Goal: Task Accomplishment & Management: Manage account settings

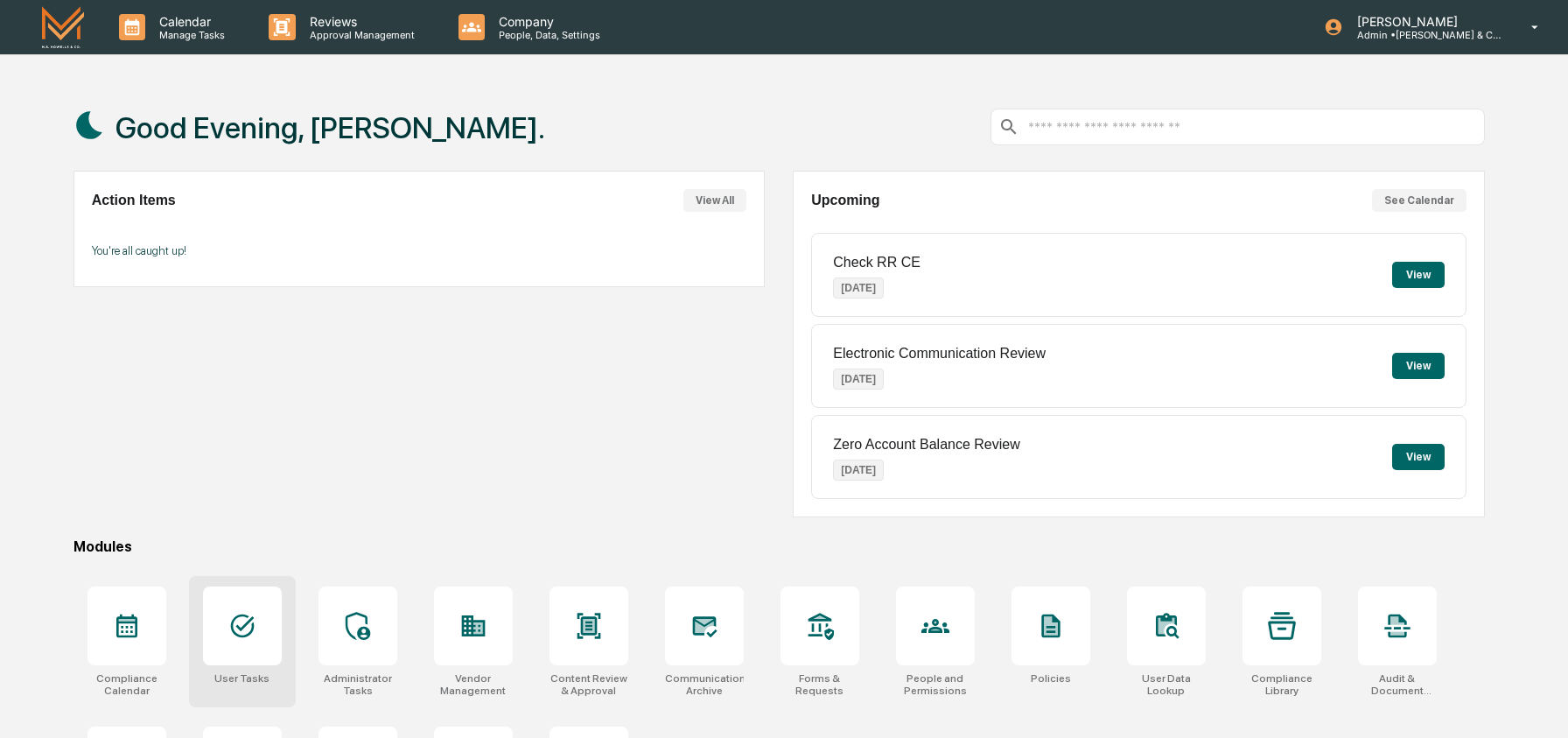
click at [240, 659] on div at bounding box center [242, 626] width 79 height 79
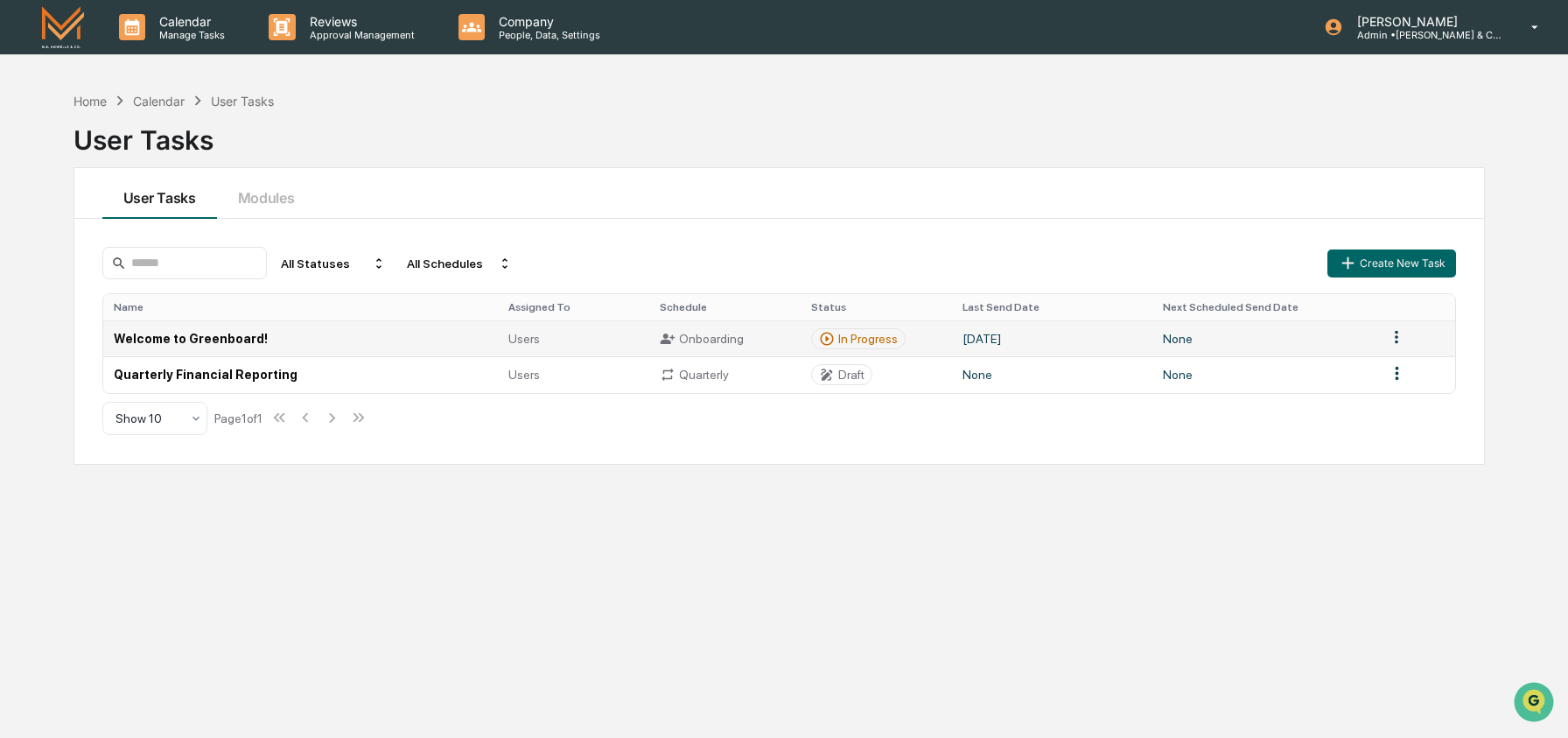
click at [361, 330] on td "Welcome to Greenboard!" at bounding box center [301, 338] width 396 height 36
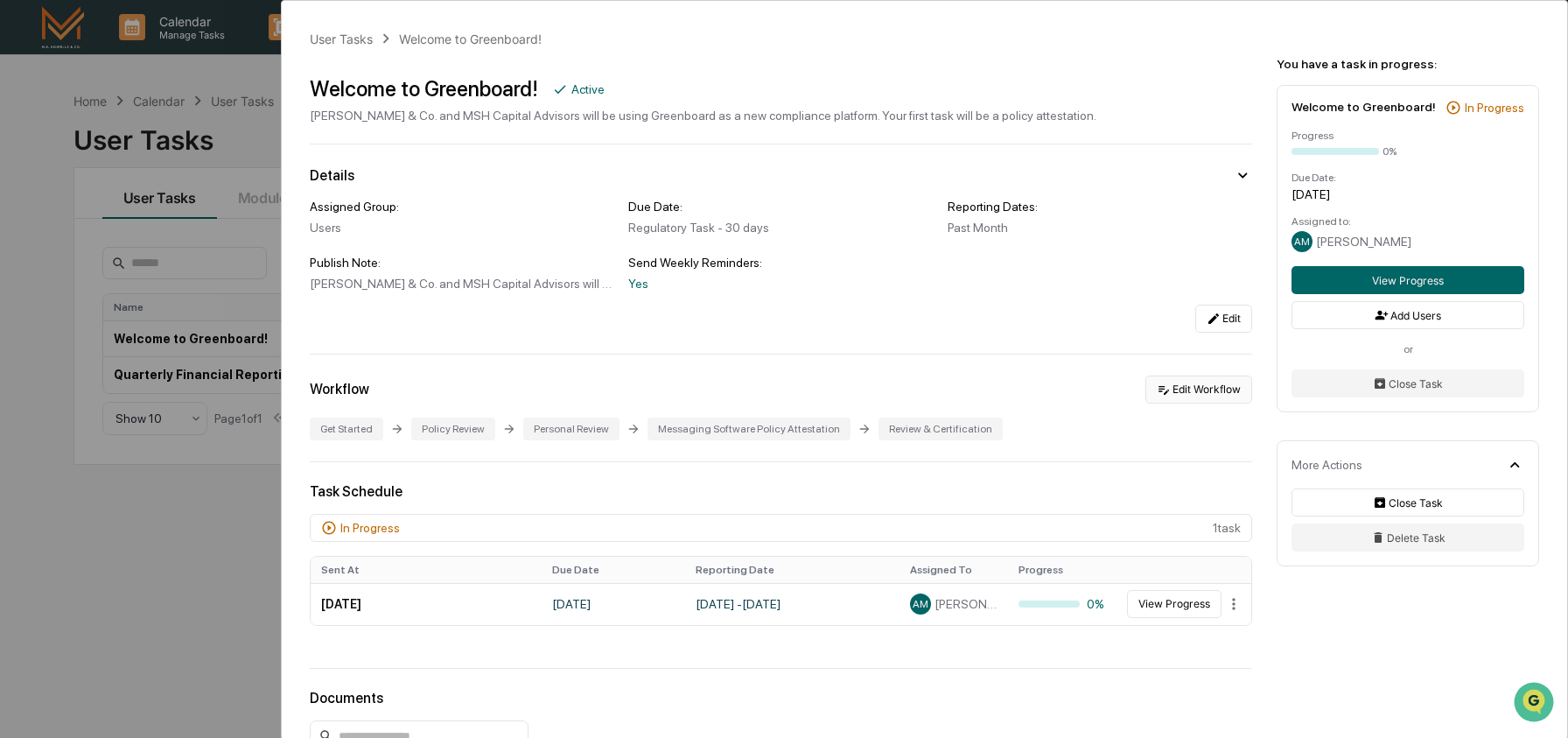
click at [1184, 396] on button "Edit Workflow" at bounding box center [1198, 389] width 107 height 28
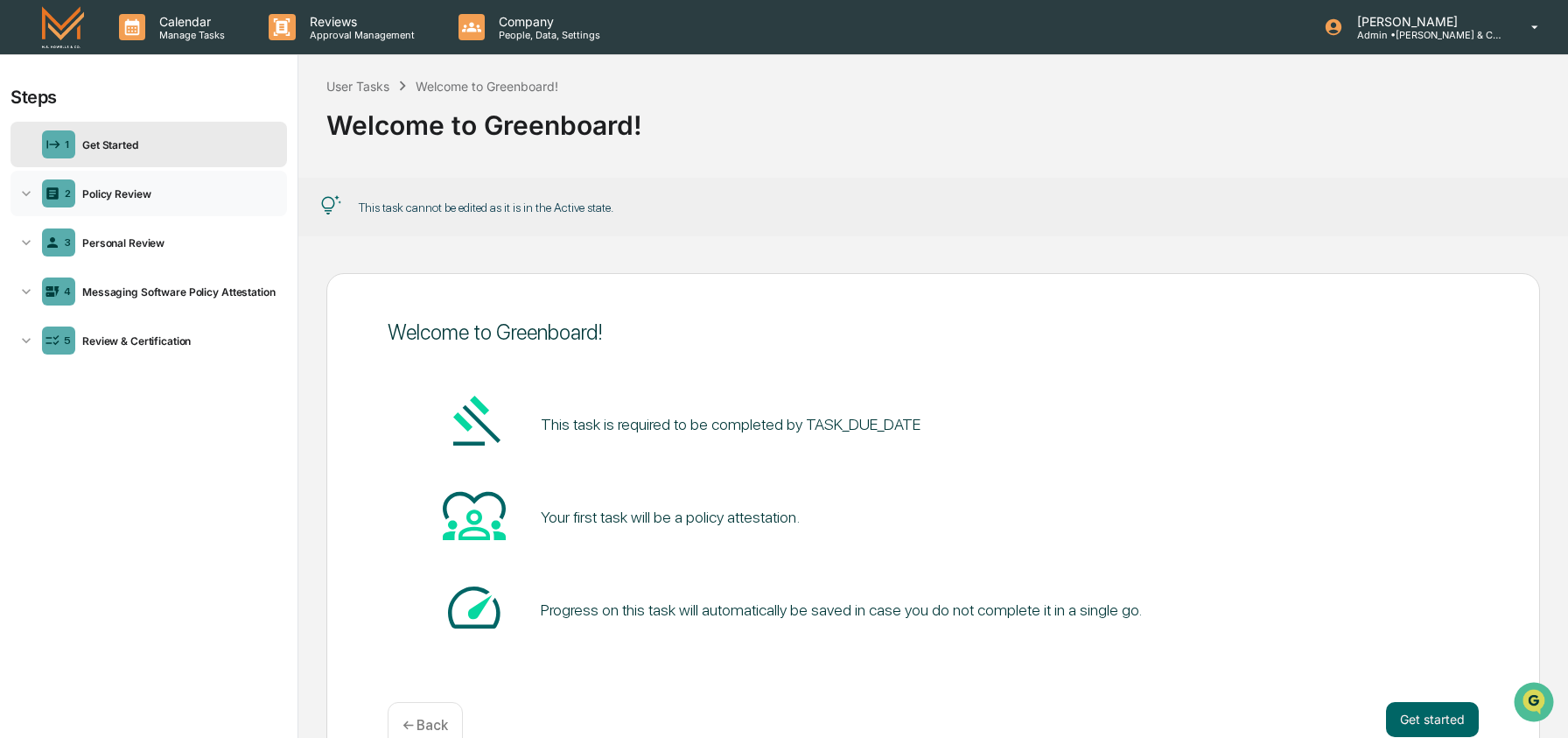
click at [173, 199] on div "Policy Review" at bounding box center [178, 194] width 205 height 14
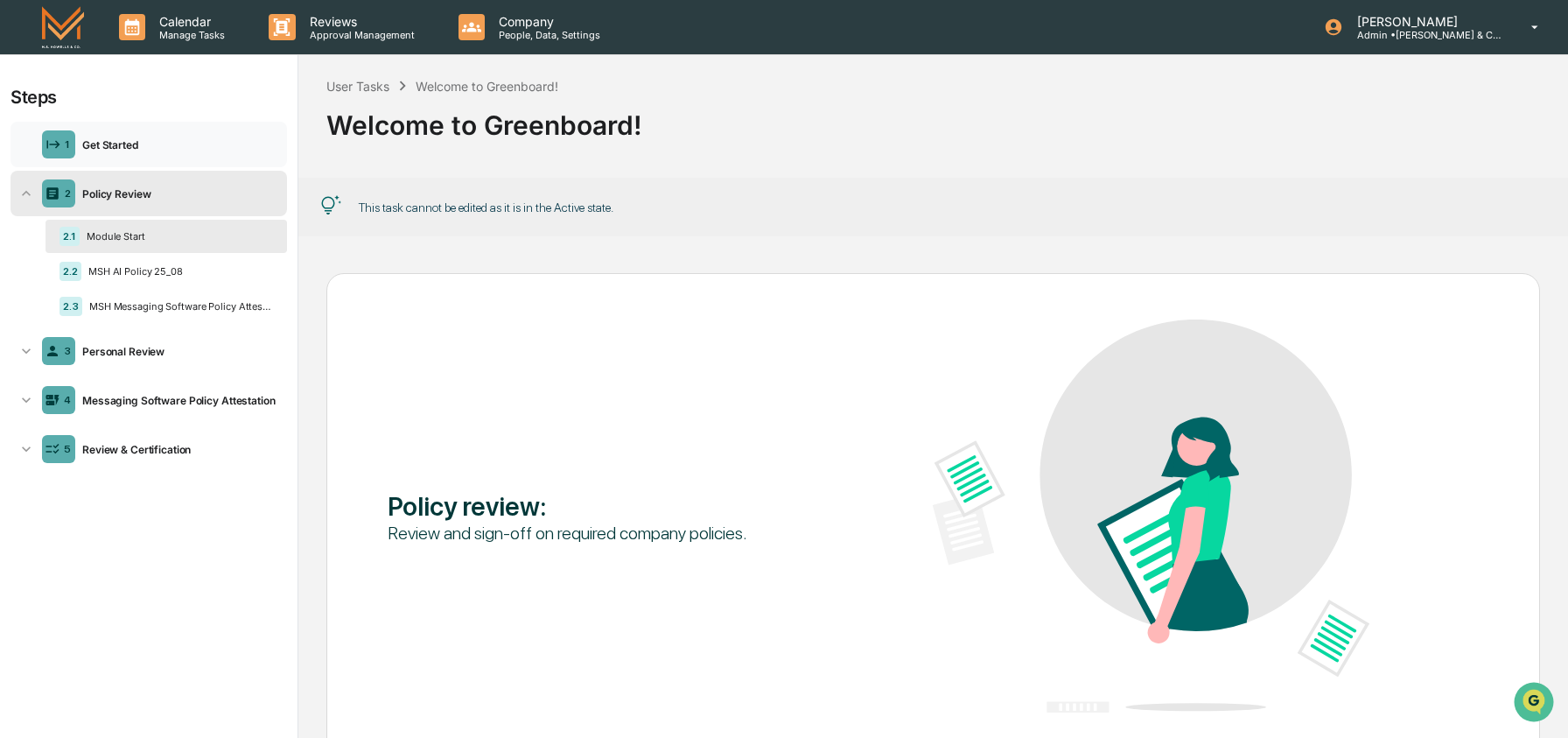
click at [167, 159] on div "1 Get Started" at bounding box center [149, 144] width 276 height 45
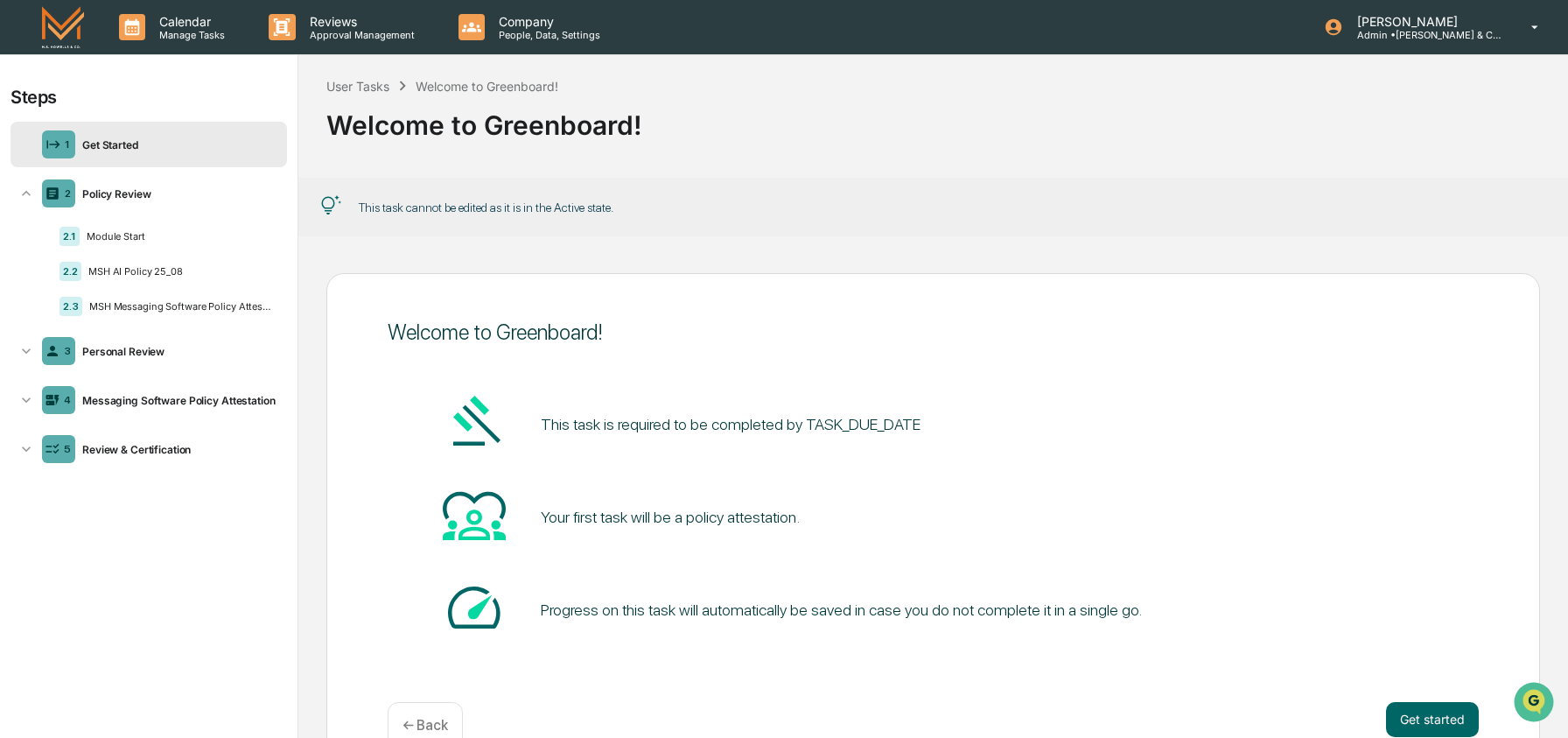
click at [920, 424] on pre "This task is required to be completed by TASK_DUE_DATE" at bounding box center [730, 424] width 379 height 23
drag, startPoint x: 822, startPoint y: 424, endPoint x: 979, endPoint y: 428, distance: 157.1
click at [979, 428] on div "This task is required to be completed by TASK_DUE_DATE" at bounding box center [933, 423] width 1090 height 67
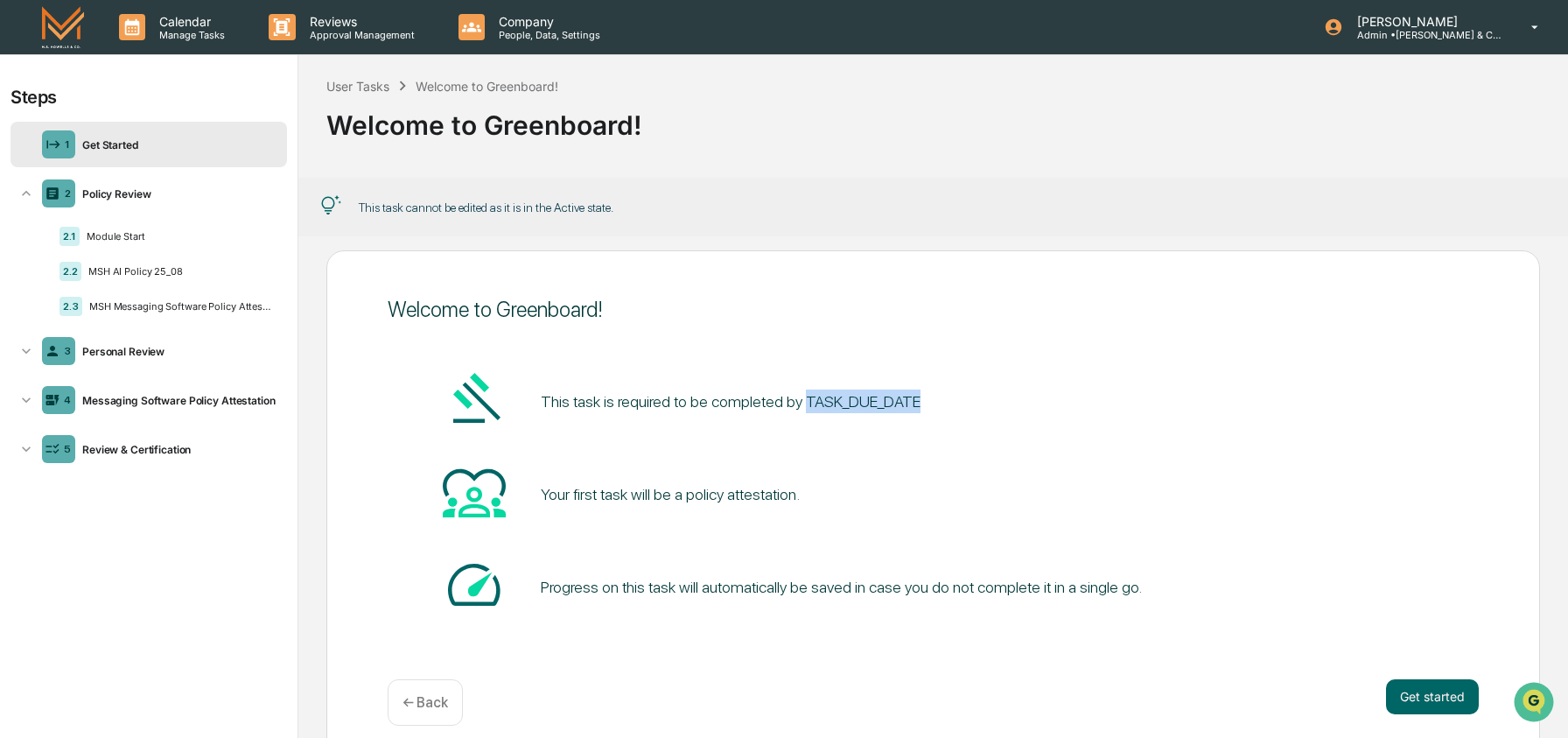
scroll to position [74, 0]
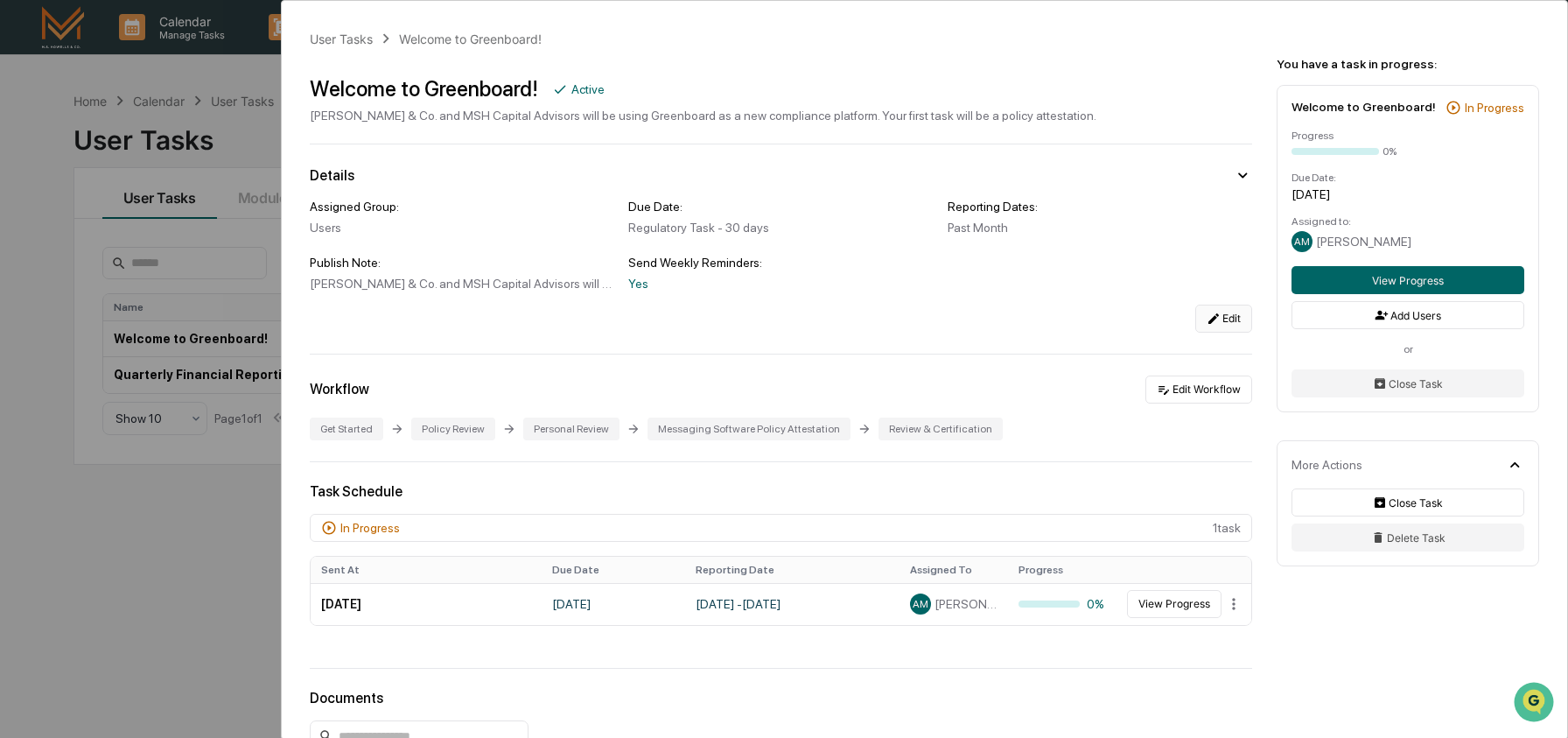
click at [1208, 321] on icon at bounding box center [1214, 319] width 14 height 14
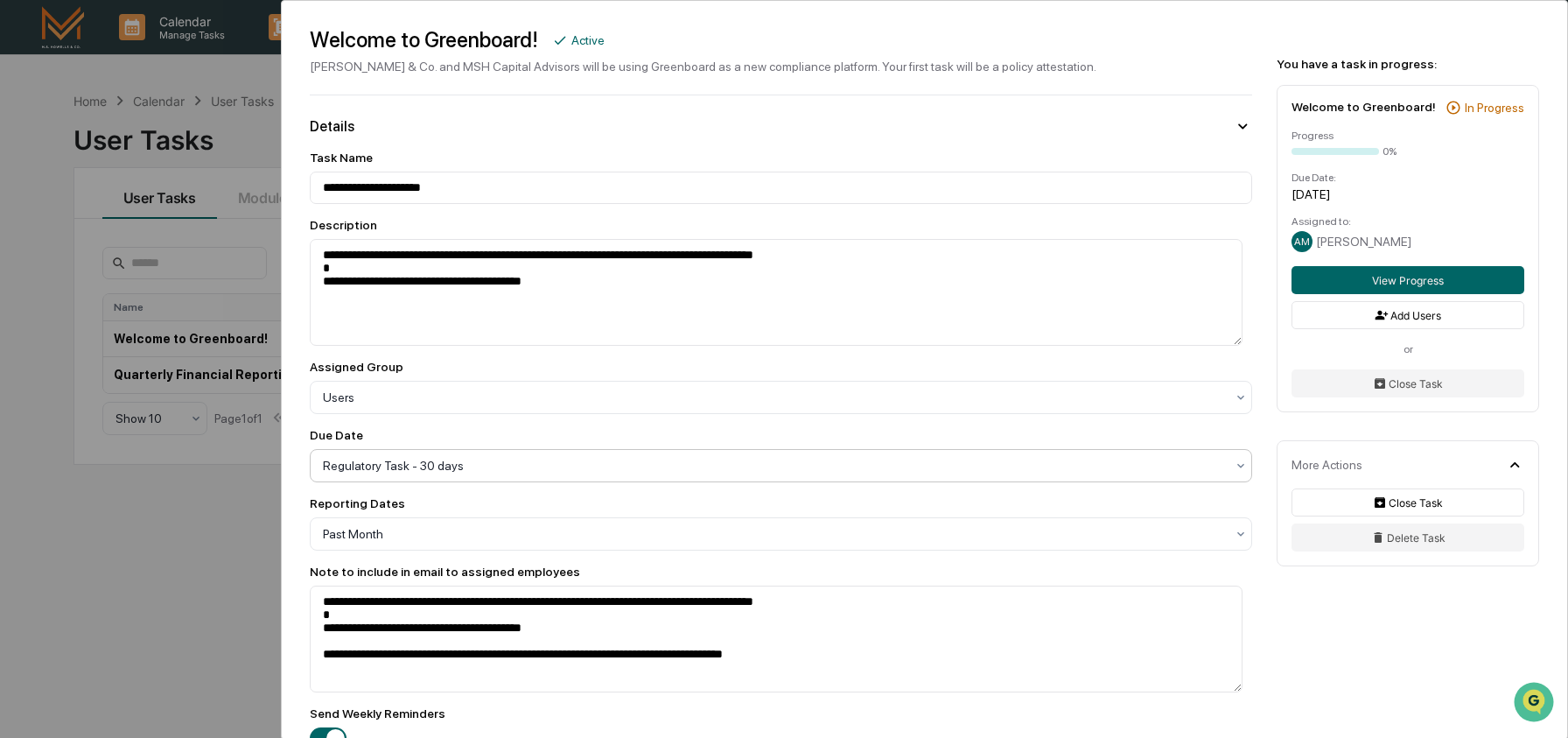
scroll to position [89, 0]
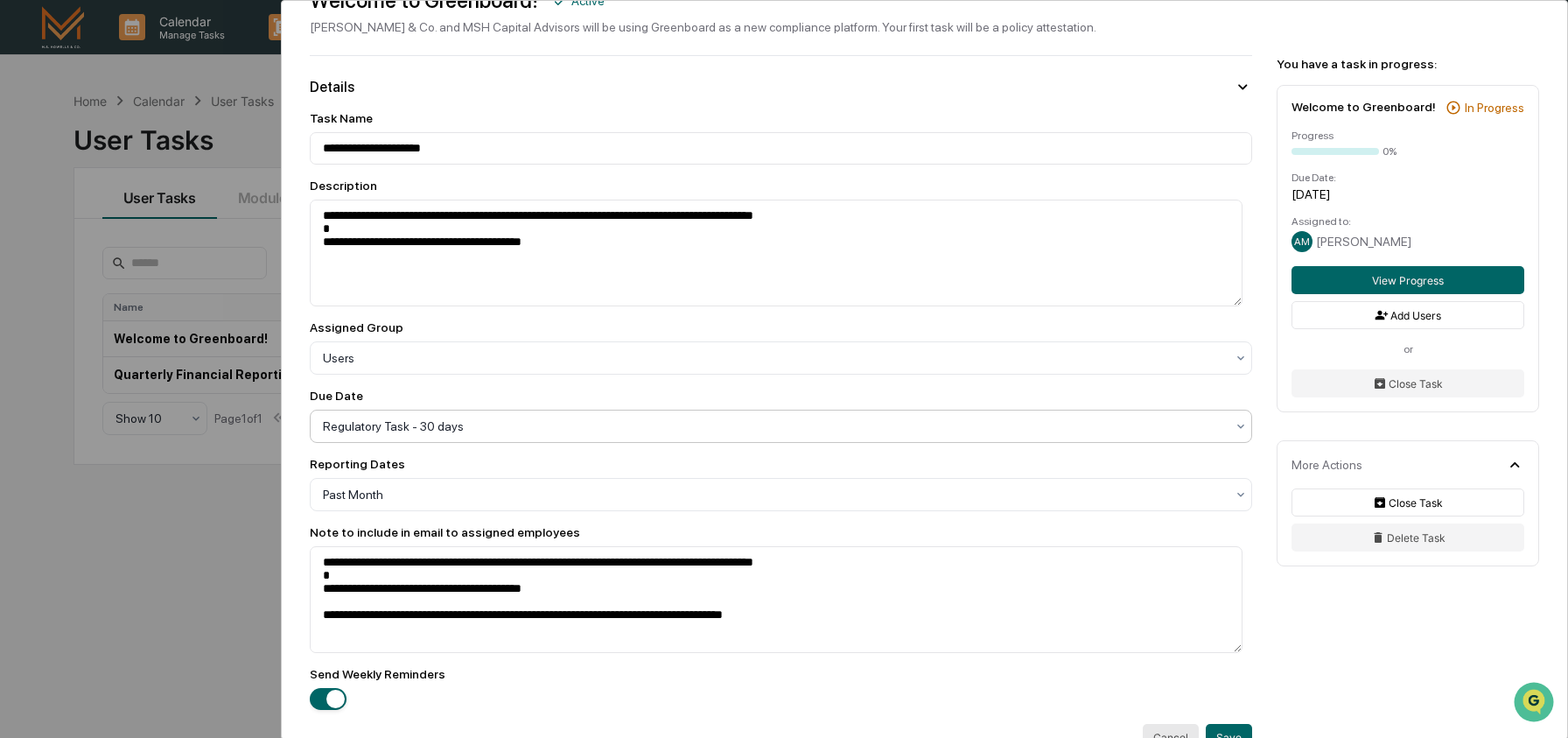
click at [592, 424] on div at bounding box center [773, 426] width 902 height 17
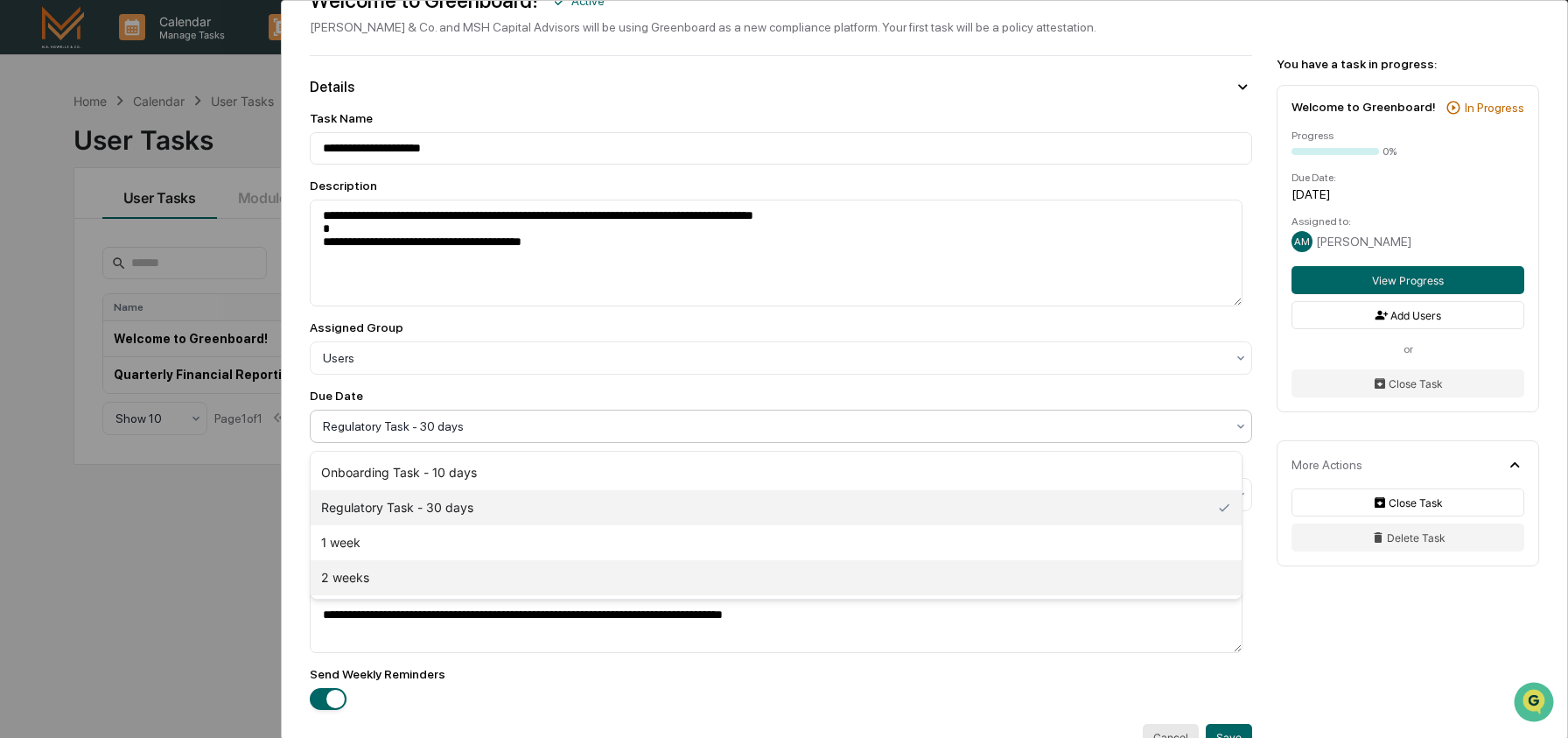
click at [536, 565] on div "2 weeks" at bounding box center [776, 578] width 931 height 35
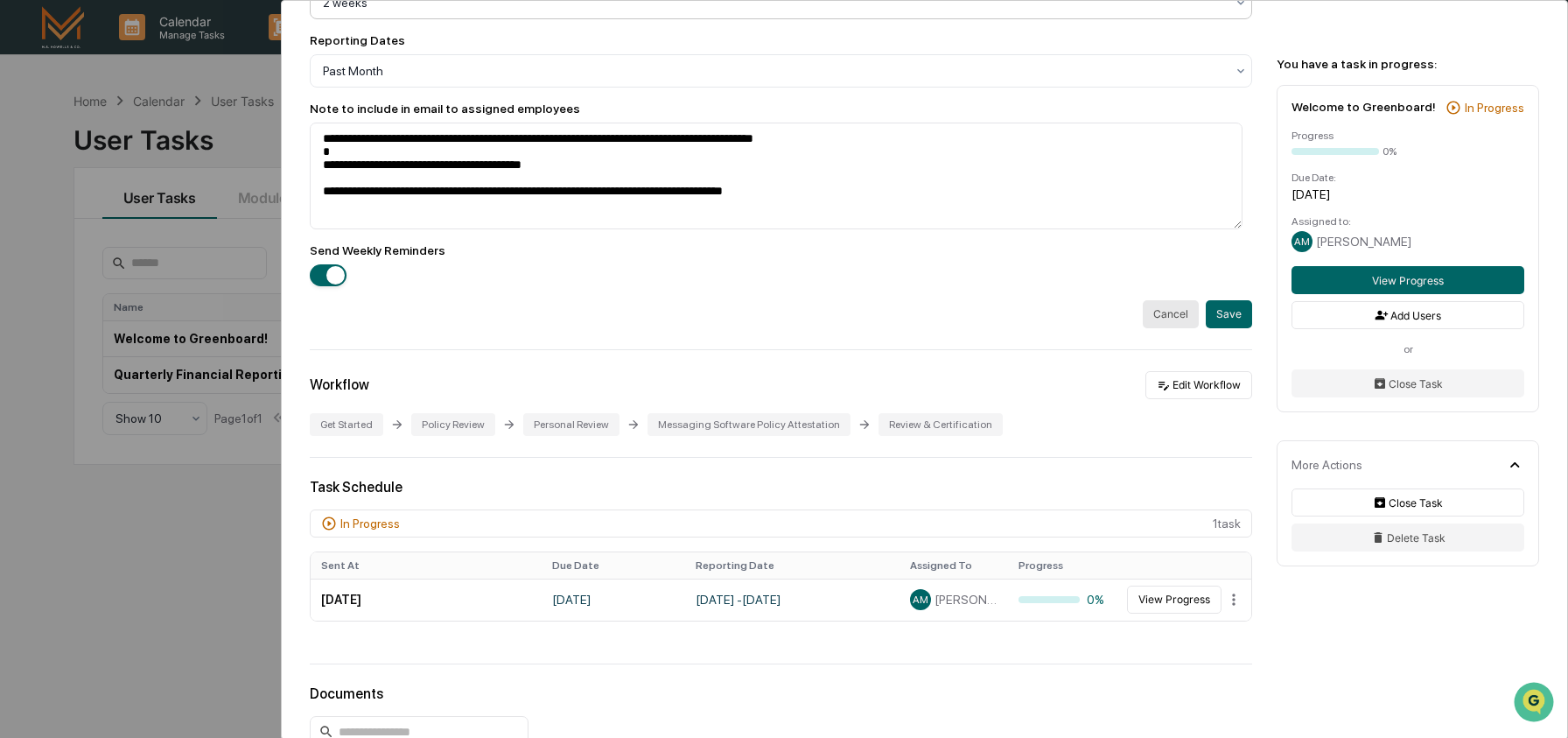
scroll to position [589, 0]
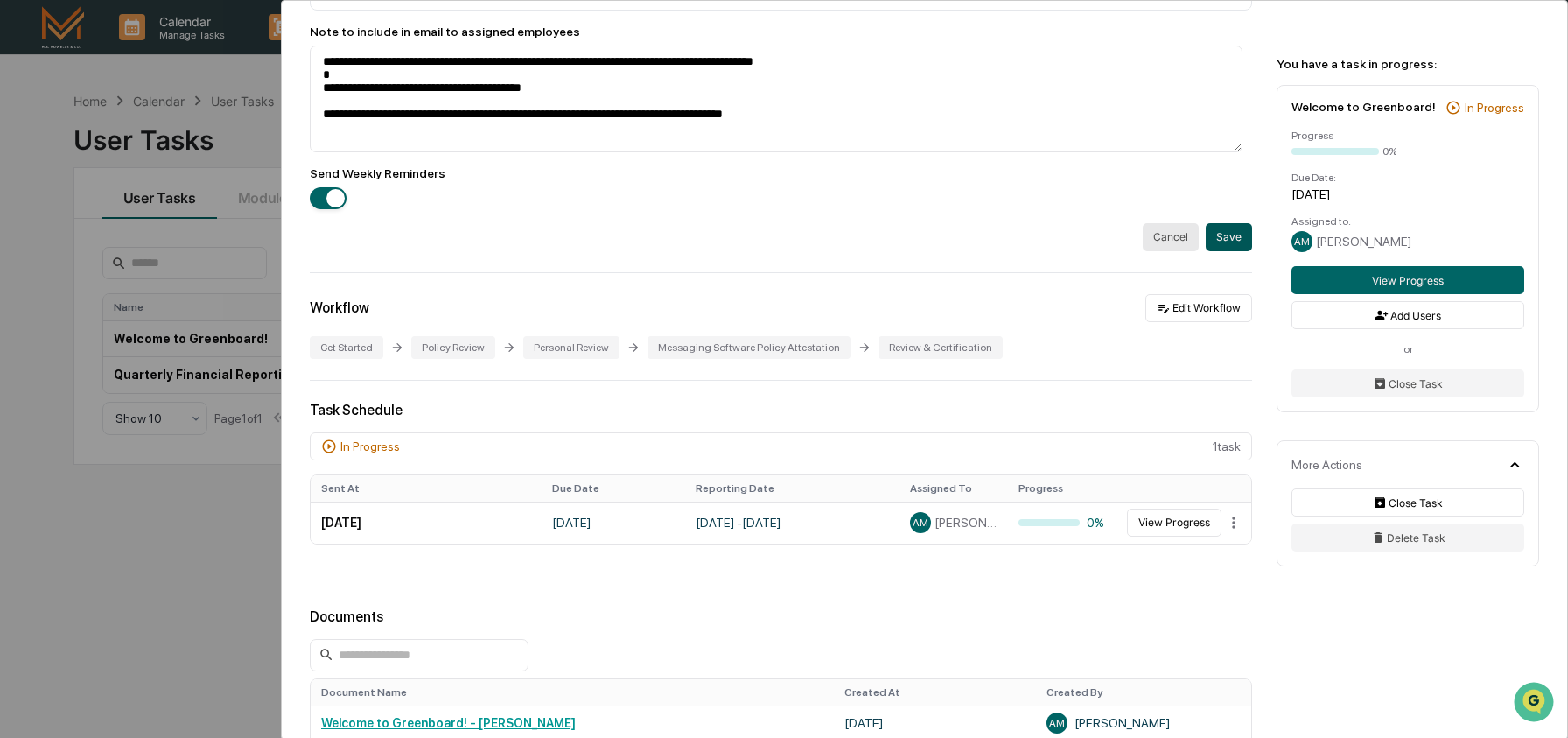
click at [1220, 240] on button "Save" at bounding box center [1229, 237] width 46 height 28
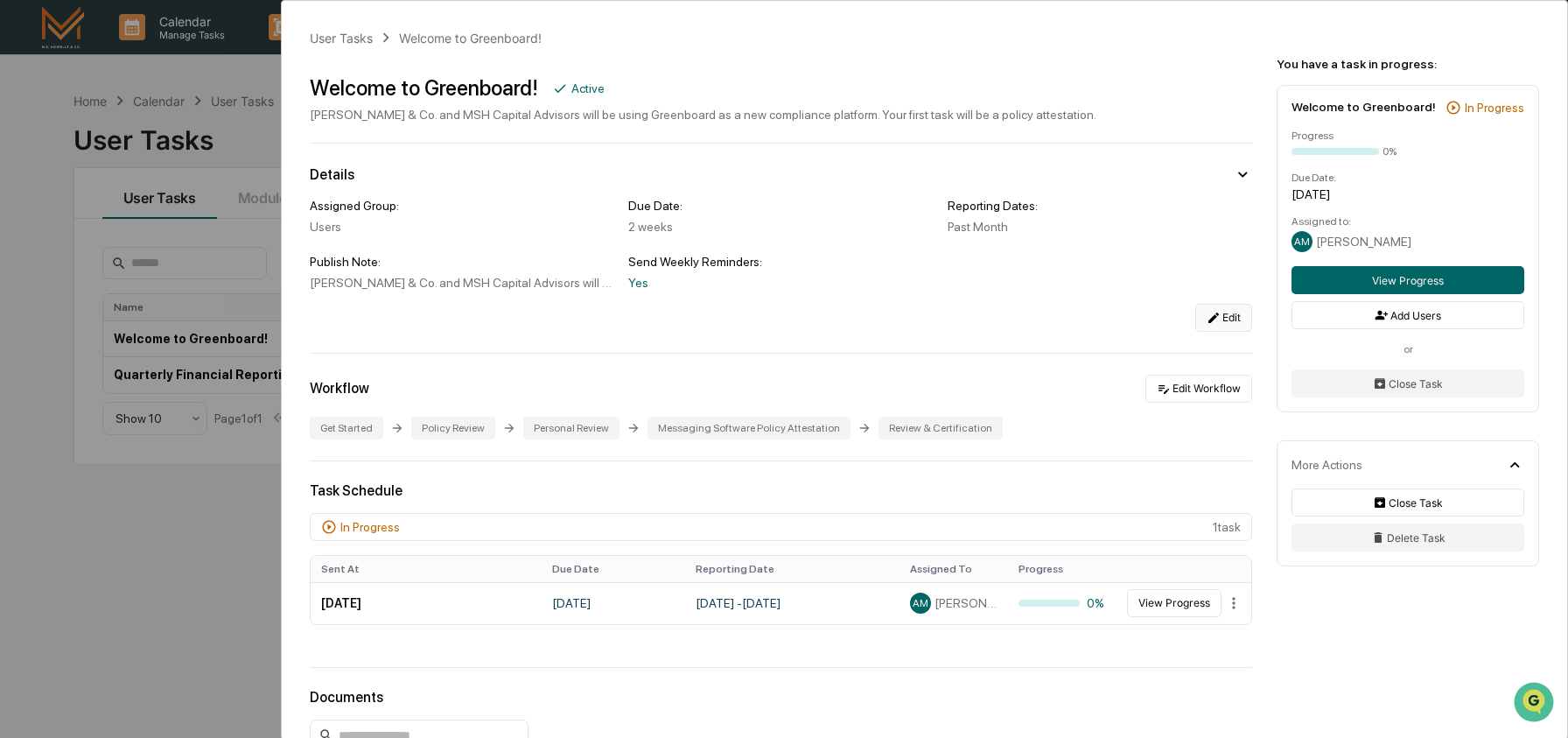
scroll to position [0, 0]
click at [224, 586] on div "User Tasks Welcome to Greenboard! Welcome to Greenboard! Active [PERSON_NAME] &…" at bounding box center [784, 369] width 1568 height 738
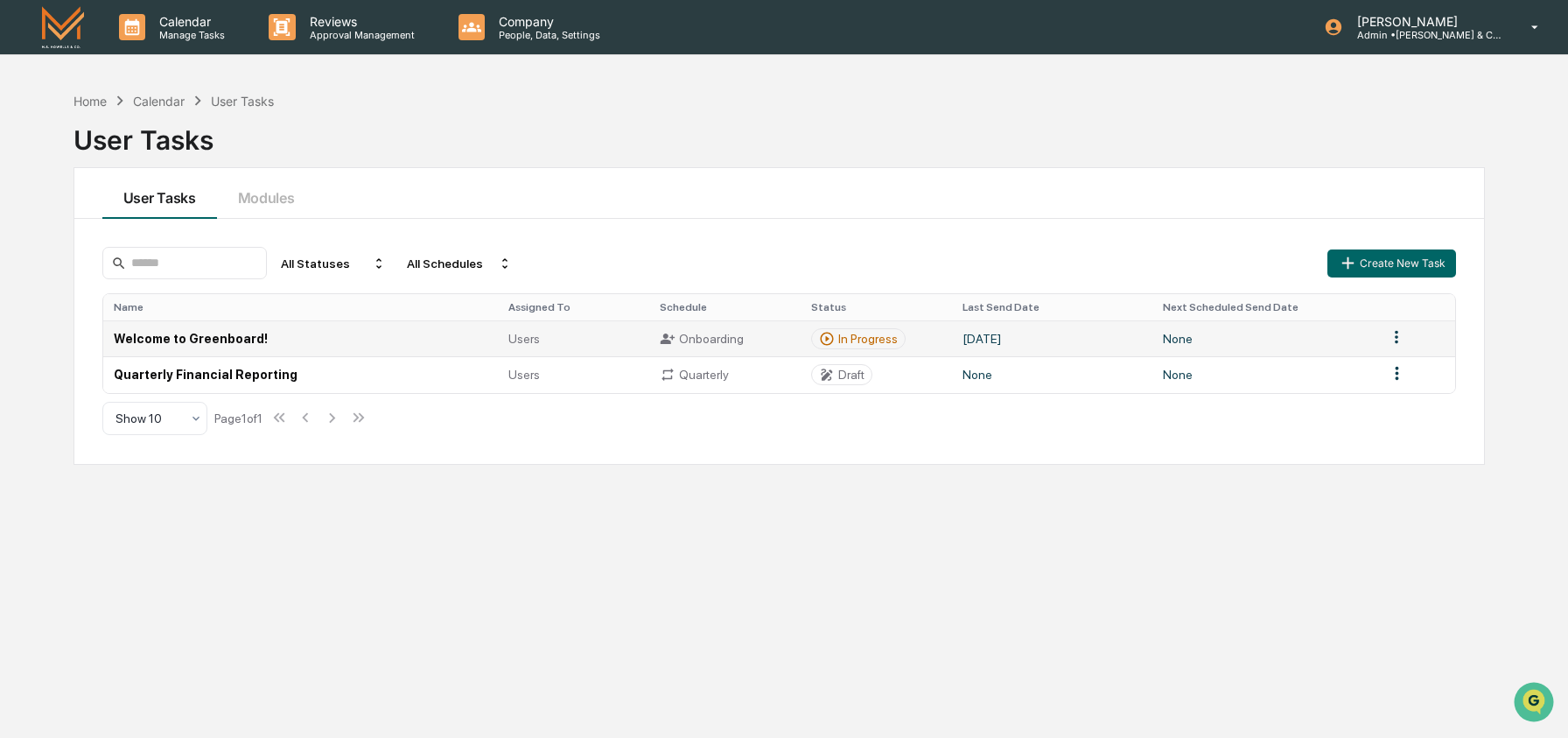
click at [228, 349] on td "Welcome to Greenboard!" at bounding box center [301, 338] width 396 height 36
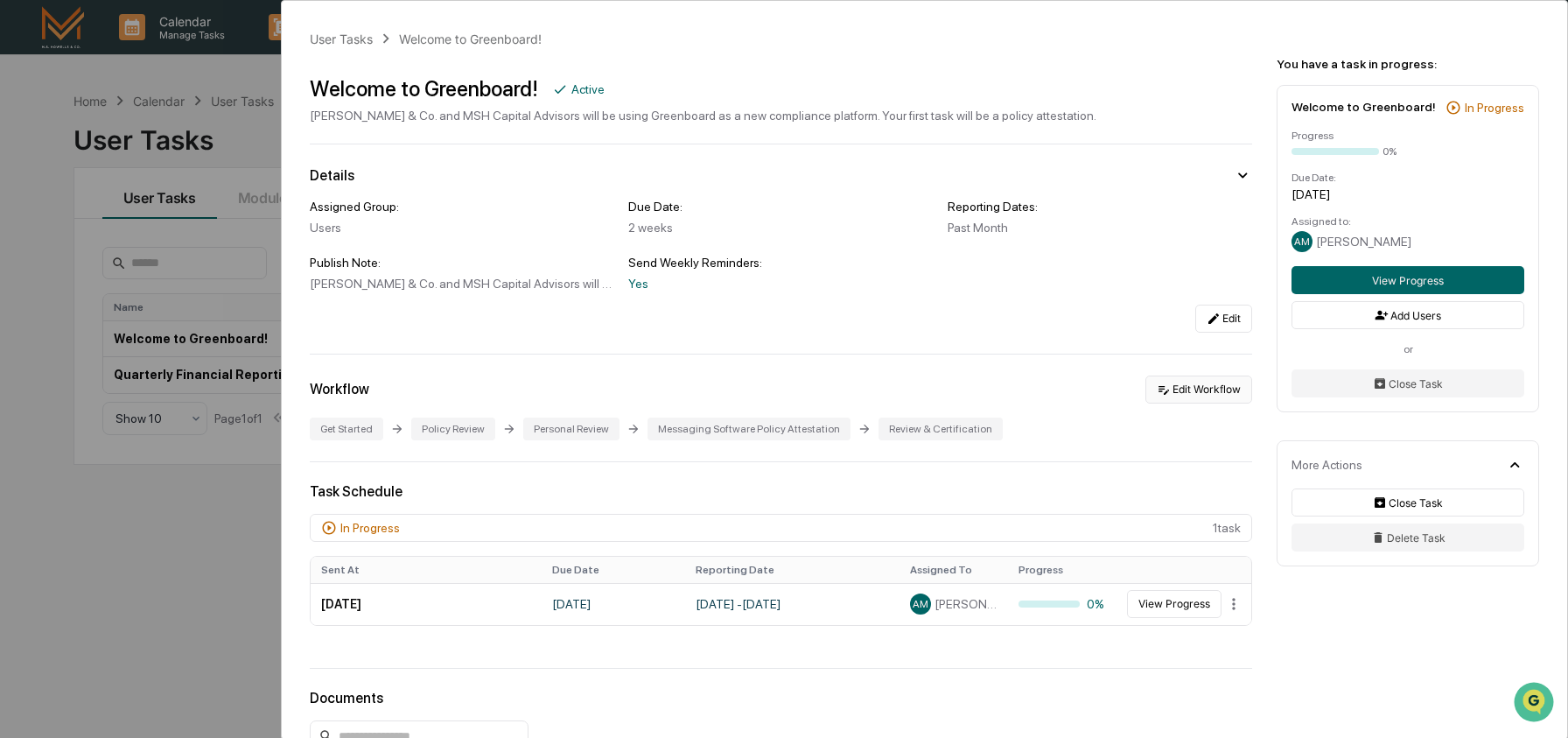
click at [1153, 382] on button "Edit Workflow" at bounding box center [1198, 389] width 107 height 28
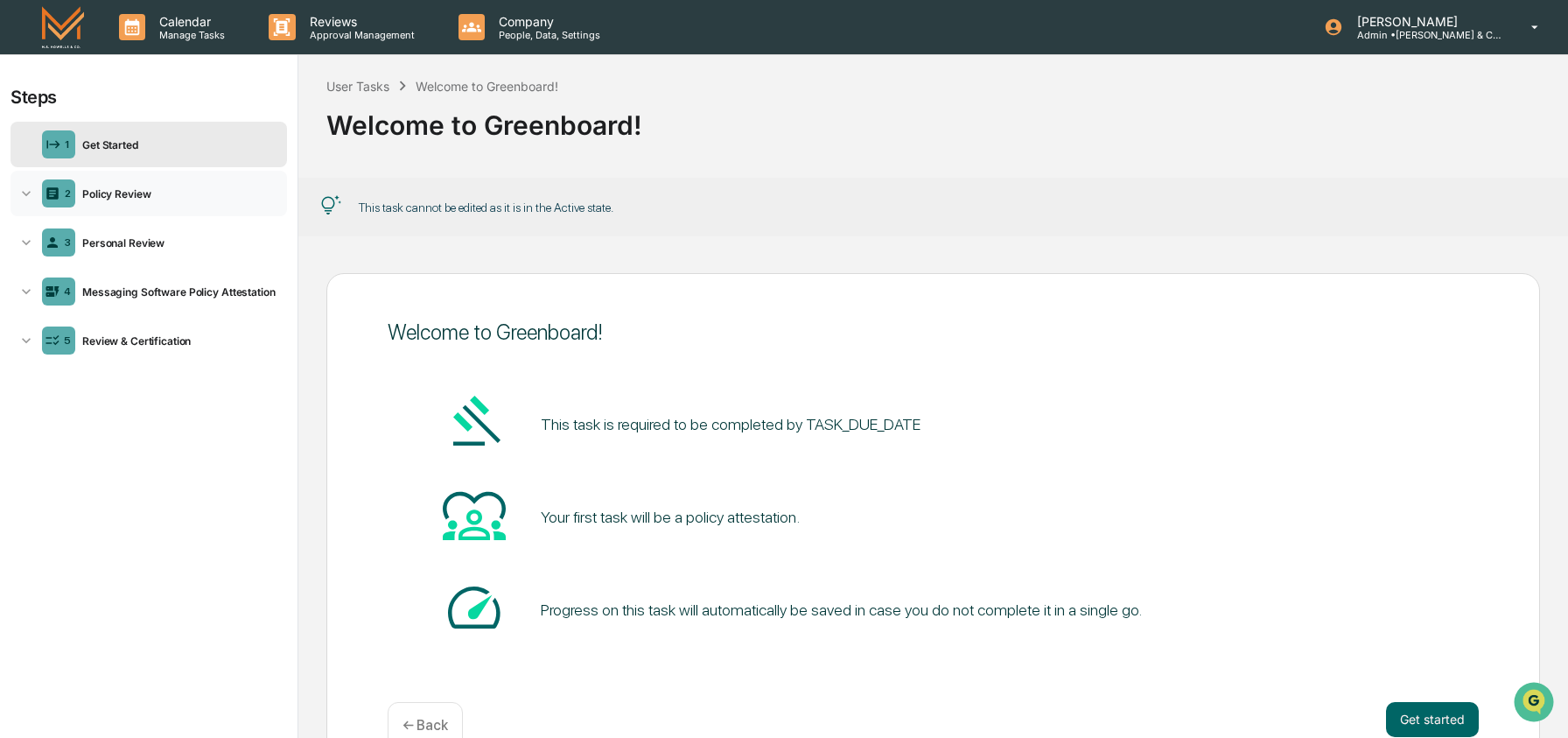
click at [135, 195] on div "Policy Review" at bounding box center [178, 194] width 205 height 14
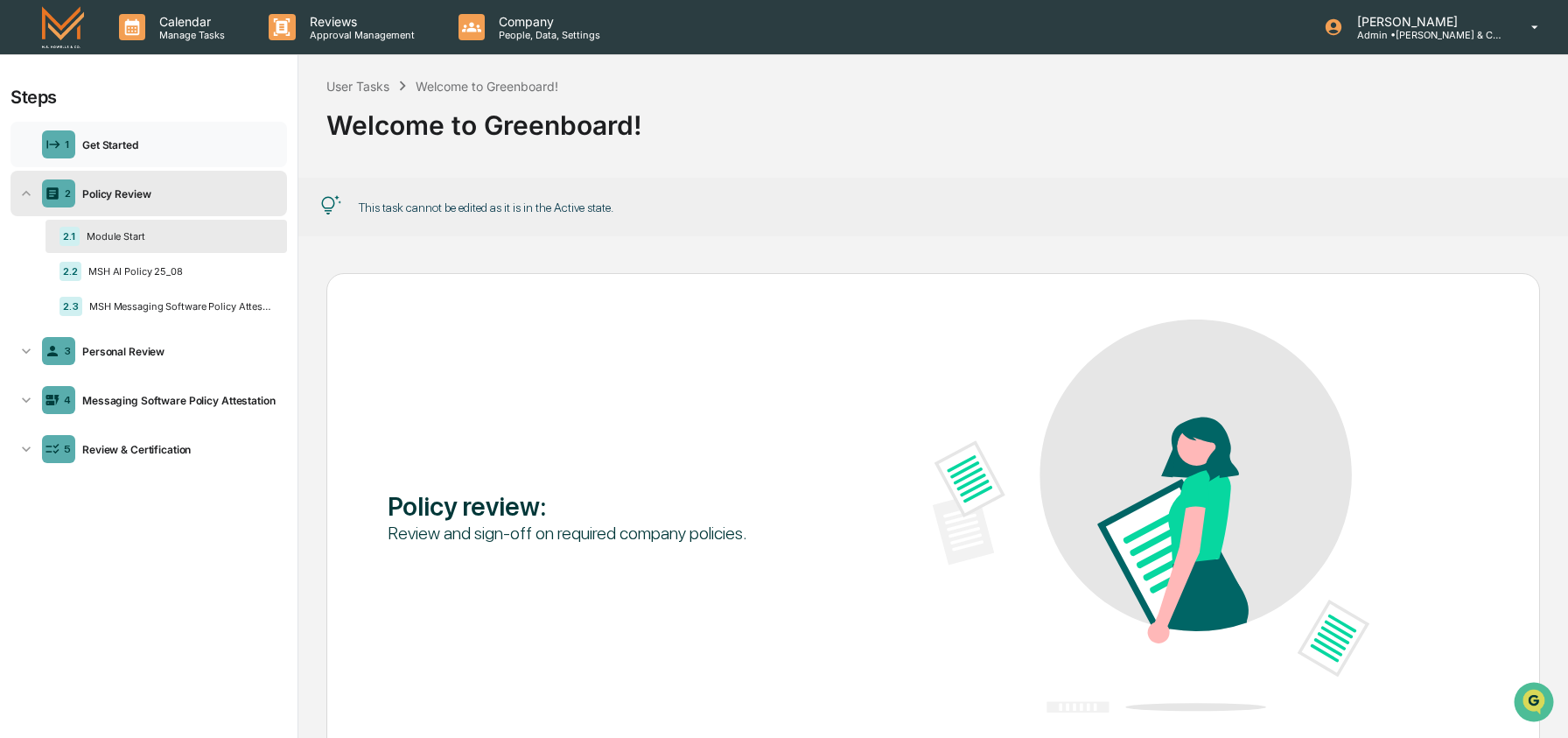
click at [135, 159] on div "1 Get Started" at bounding box center [149, 144] width 276 height 45
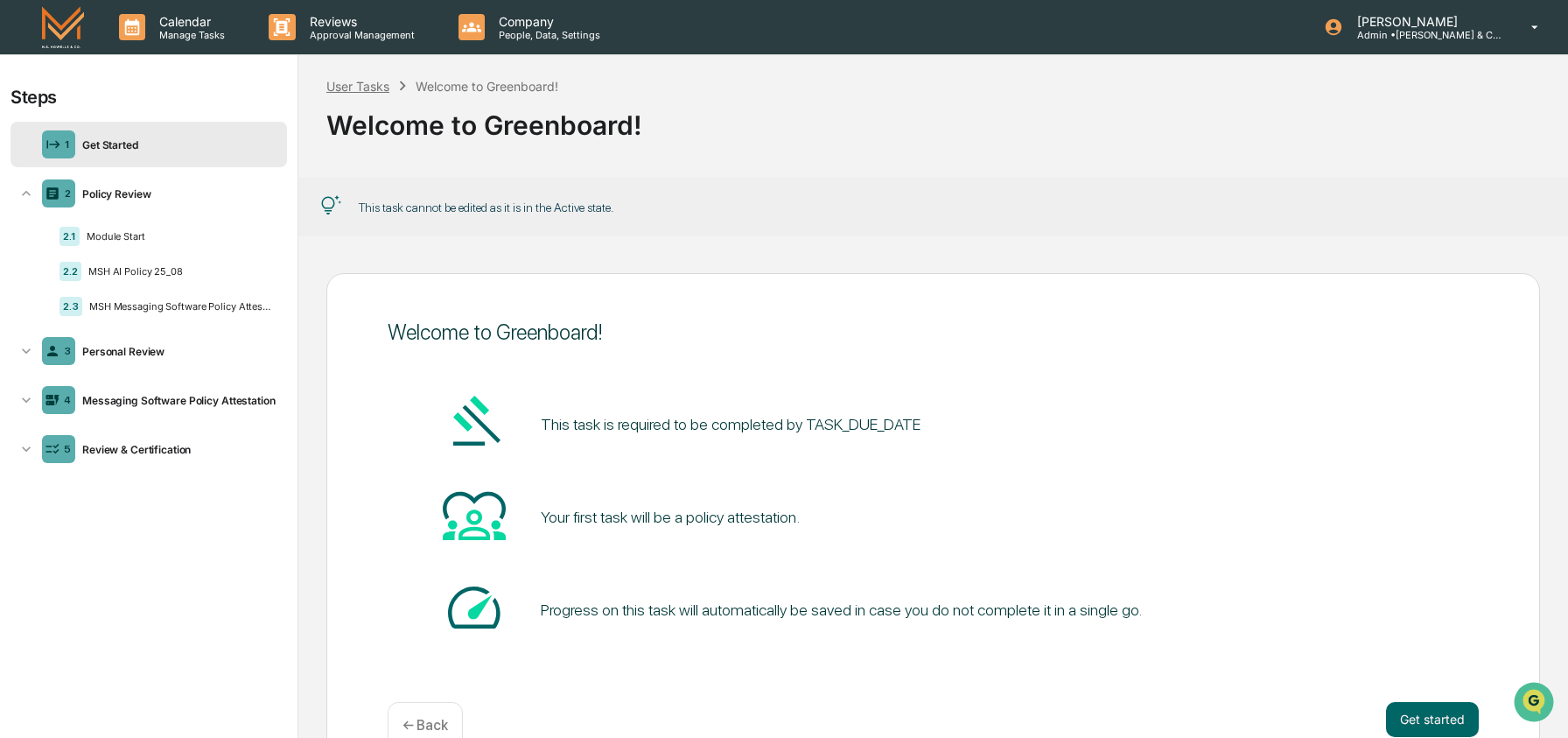
click at [374, 86] on div "User Tasks" at bounding box center [357, 86] width 63 height 14
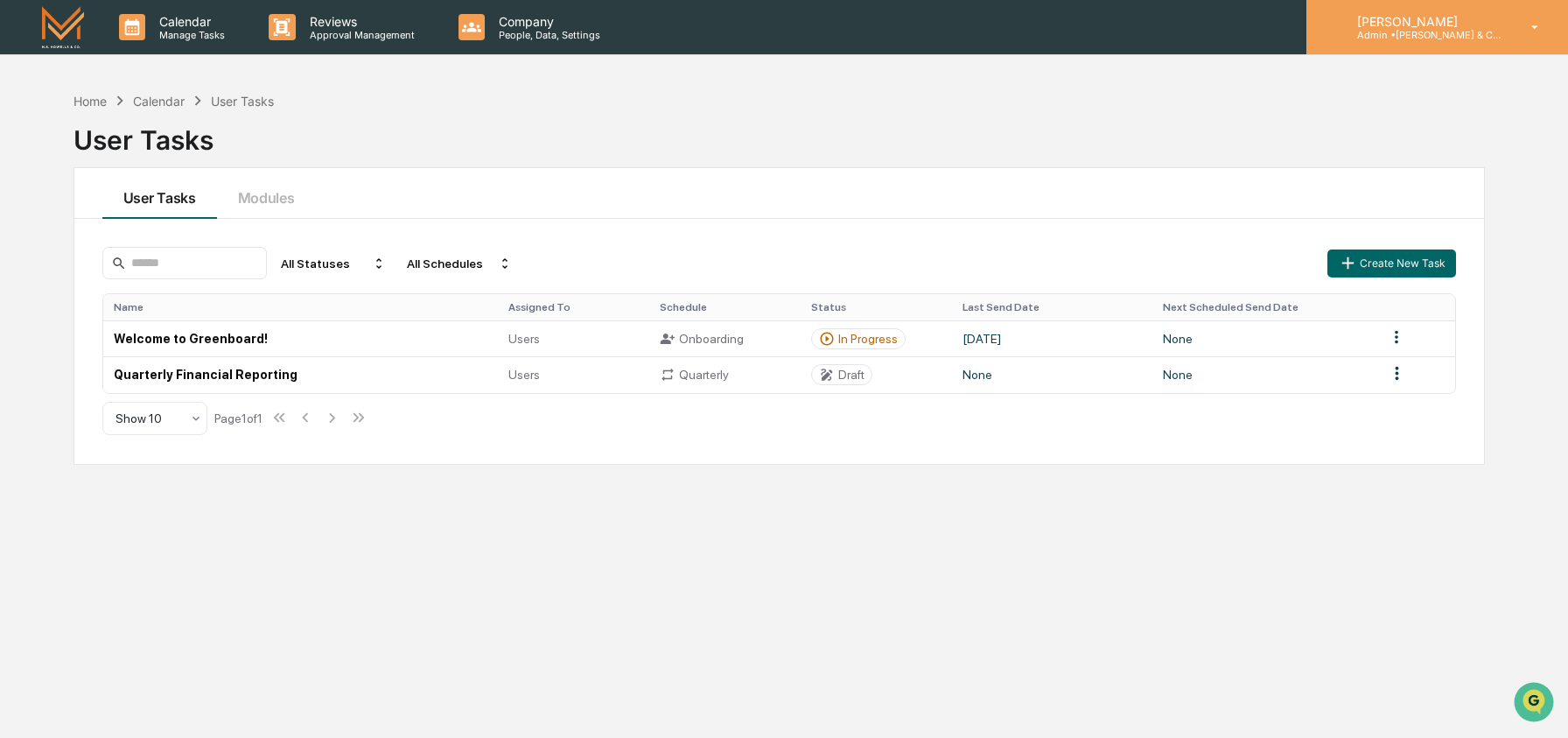
click at [1441, 38] on p "Admin • [PERSON_NAME] & Co. - BD" at bounding box center [1424, 35] width 163 height 13
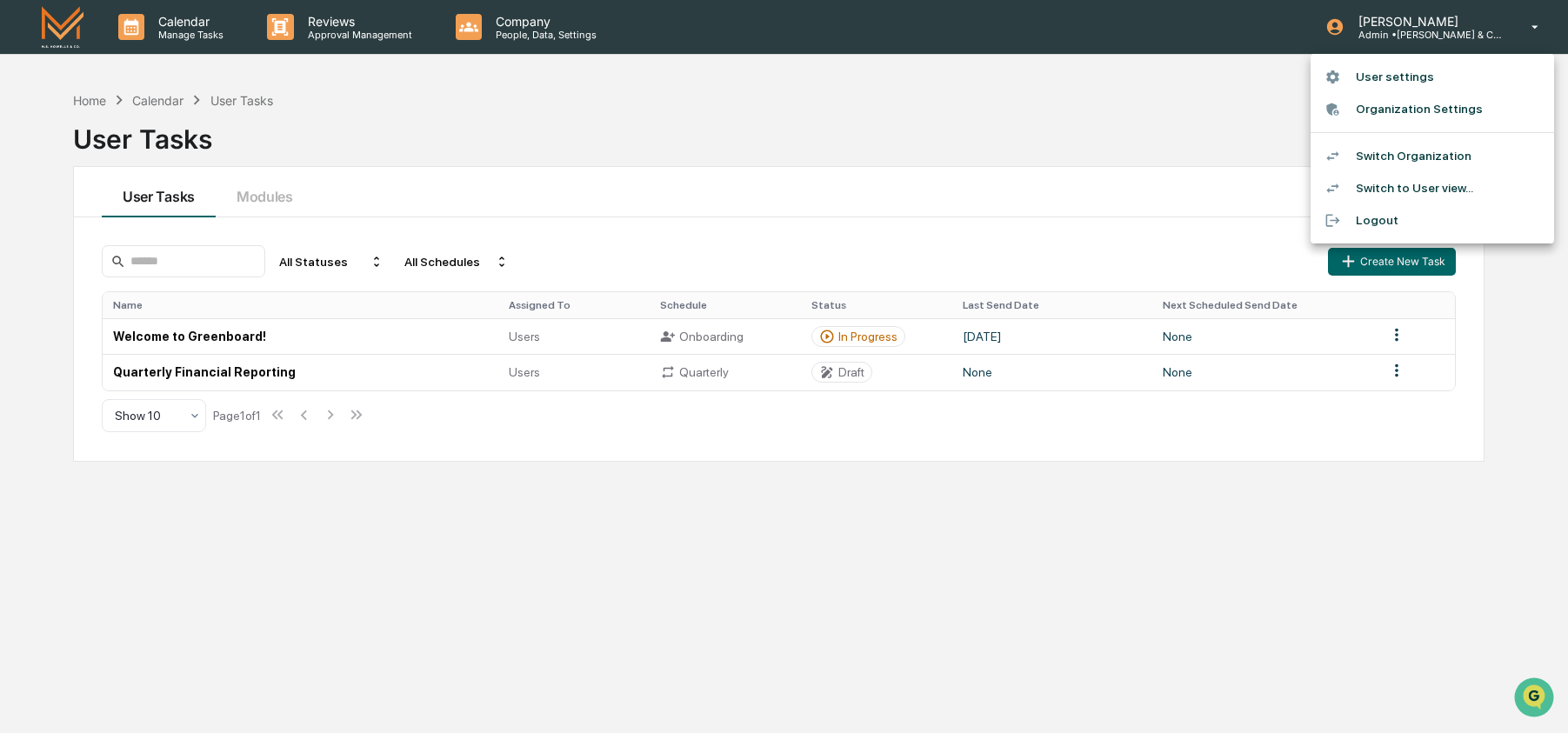
click at [1416, 147] on li "Switch Organization" at bounding box center [1433, 156] width 244 height 33
